Goal: Information Seeking & Learning: Learn about a topic

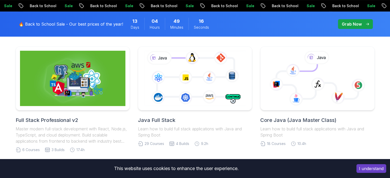
scroll to position [130, 0]
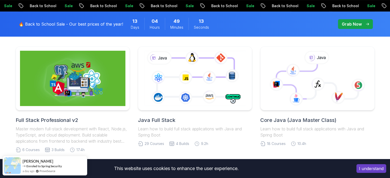
click at [369, 170] on button "I understand" at bounding box center [372, 169] width 30 height 9
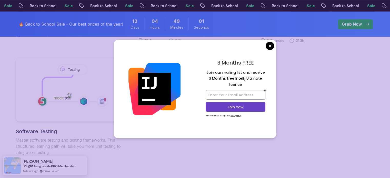
scroll to position [361, 0]
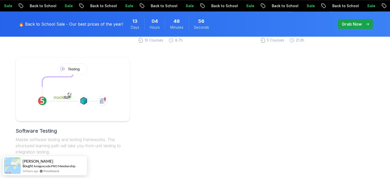
click at [272, 46] on body "Sale Back to School Sale Back to School Sale Back to School Sale Back to School…" at bounding box center [195, 38] width 390 height 799
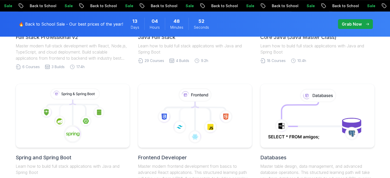
scroll to position [115, 0]
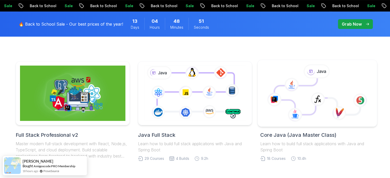
click at [284, 83] on icon at bounding box center [317, 93] width 111 height 58
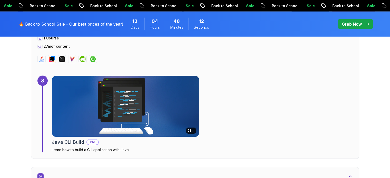
scroll to position [1620, 0]
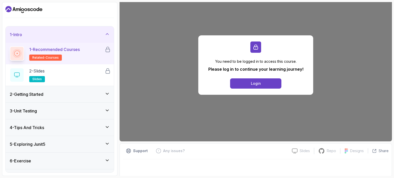
scroll to position [53, 0]
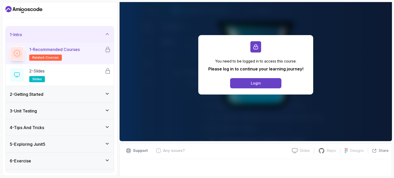
click at [91, 97] on div "2 - Getting Started" at bounding box center [60, 94] width 100 height 6
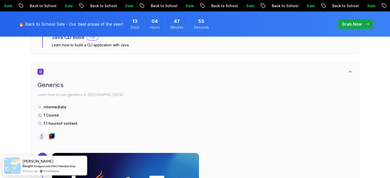
scroll to position [1725, 0]
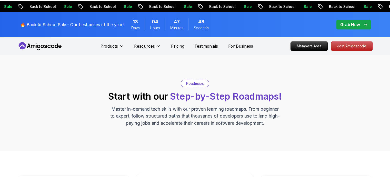
scroll to position [115, 0]
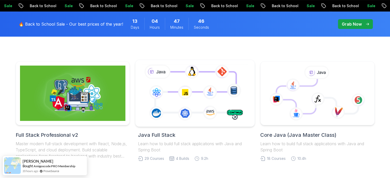
click at [201, 80] on icon at bounding box center [195, 93] width 109 height 60
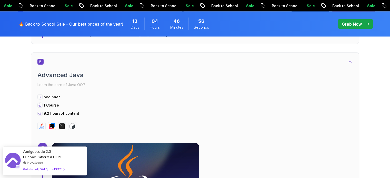
scroll to position [1095, 0]
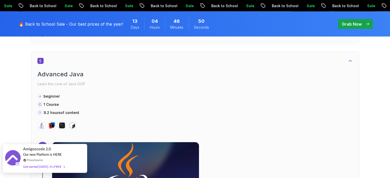
click at [55, 163] on div "Amigoscode 2.0 Our new Platform is HERE ProveSource Get started [DATE]. It's FR…" at bounding box center [44, 159] width 43 height 28
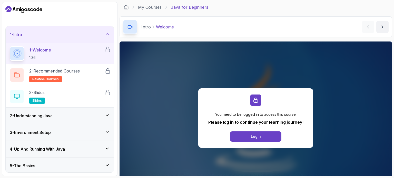
scroll to position [54, 0]
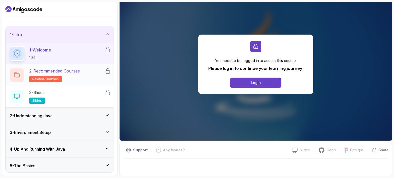
click at [77, 72] on p "2 - Recommended Courses" at bounding box center [54, 71] width 51 height 6
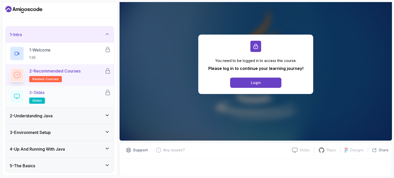
click at [80, 89] on div "3 - Slides slides" at bounding box center [60, 97] width 108 height 22
click at [107, 117] on icon at bounding box center [107, 115] width 5 height 5
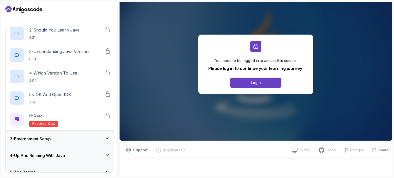
scroll to position [99, 0]
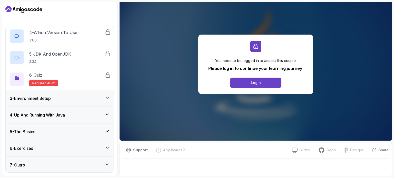
click at [110, 130] on icon at bounding box center [107, 131] width 5 height 5
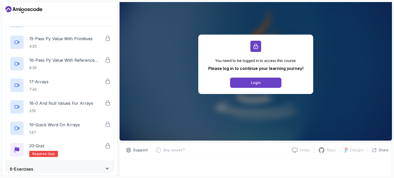
scroll to position [0, 0]
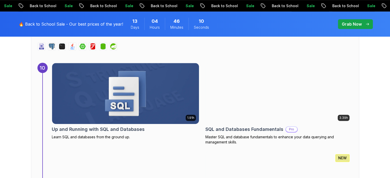
scroll to position [2184, 0]
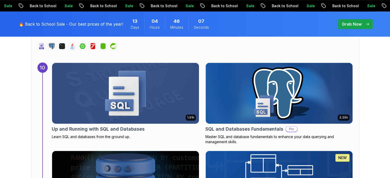
drag, startPoint x: 369, startPoint y: 135, endPoint x: 230, endPoint y: 150, distance: 139.7
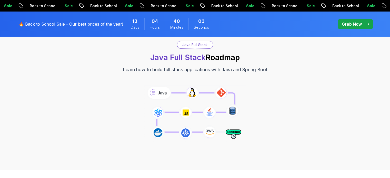
scroll to position [0, 0]
